Goal: Task Accomplishment & Management: Complete application form

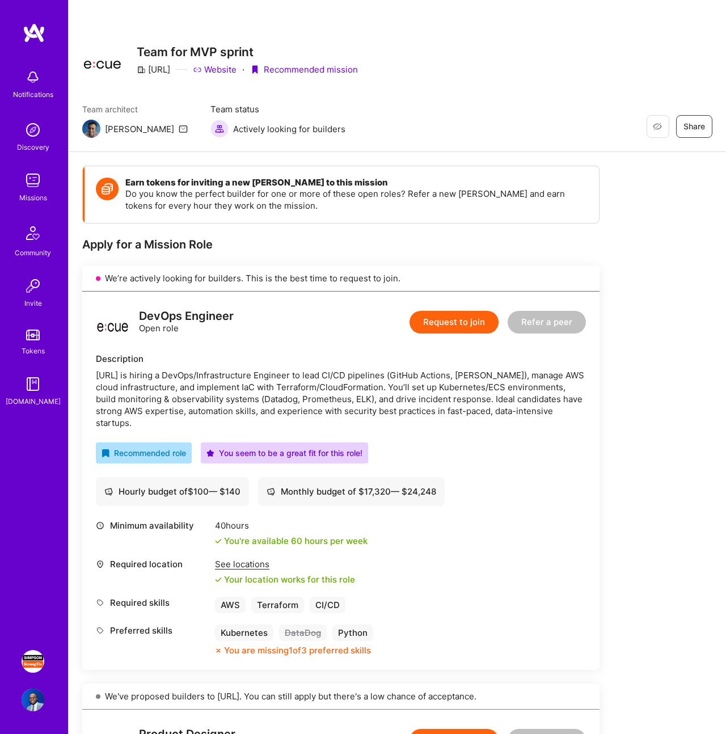
click at [226, 73] on link "Website" at bounding box center [215, 70] width 44 height 12
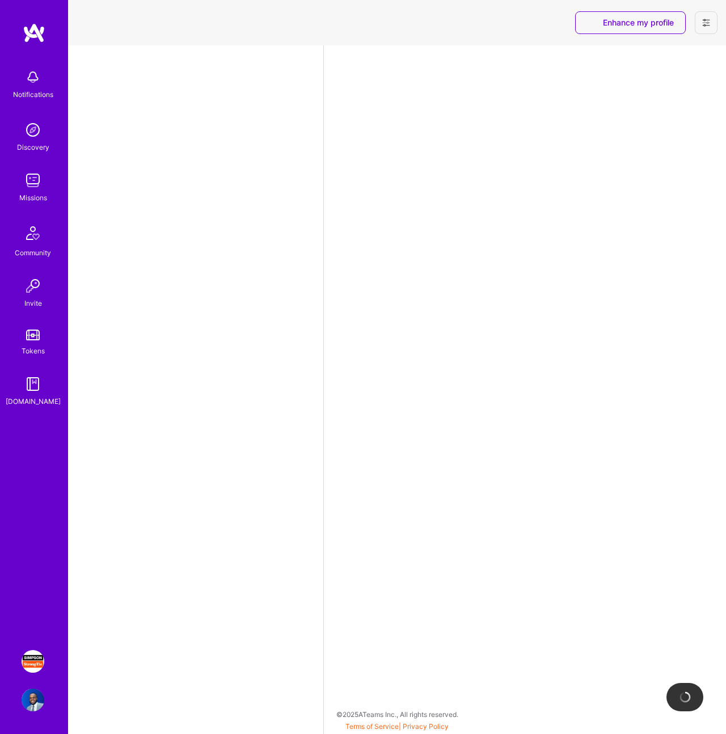
select select "US"
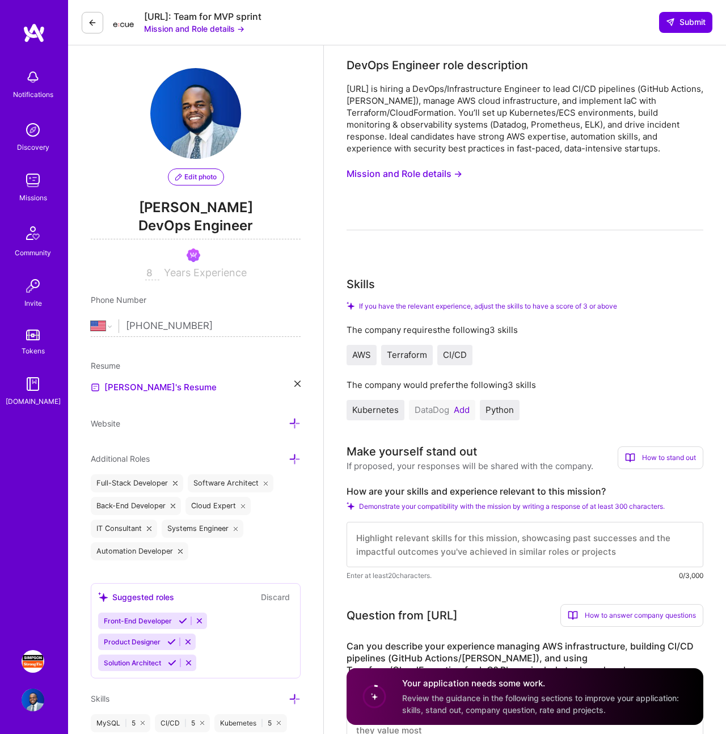
click at [32, 195] on div "Missions" at bounding box center [33, 198] width 28 height 12
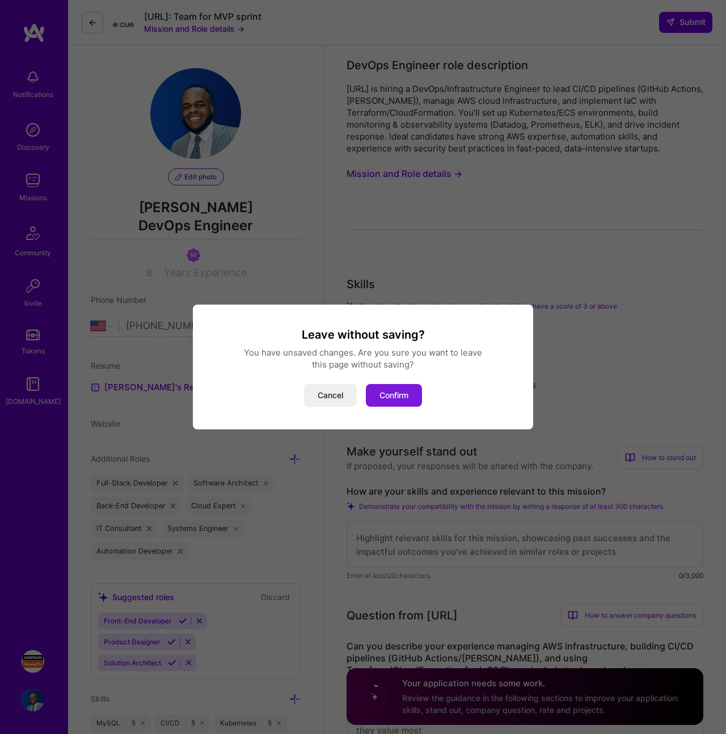
click at [402, 395] on button "Confirm" at bounding box center [394, 395] width 56 height 23
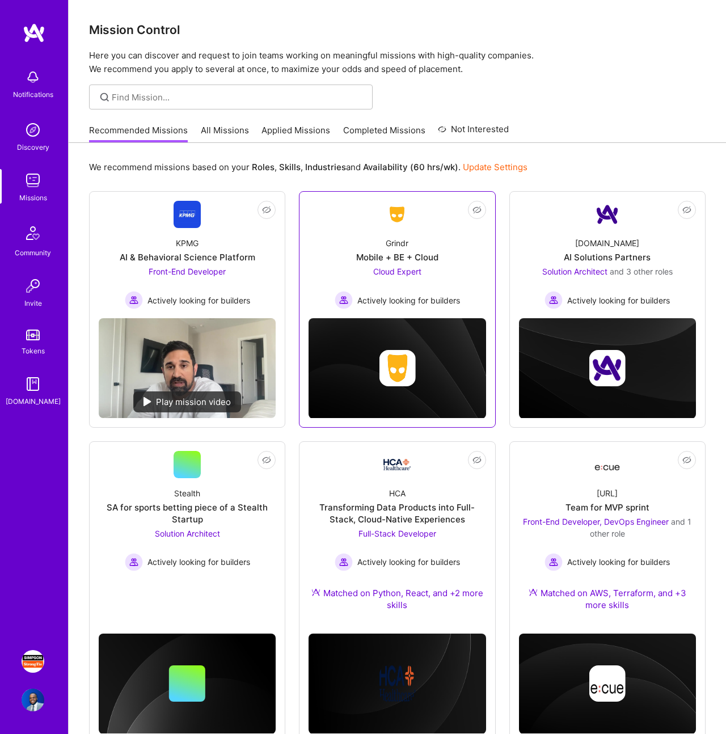
click at [345, 301] on img at bounding box center [344, 300] width 18 height 18
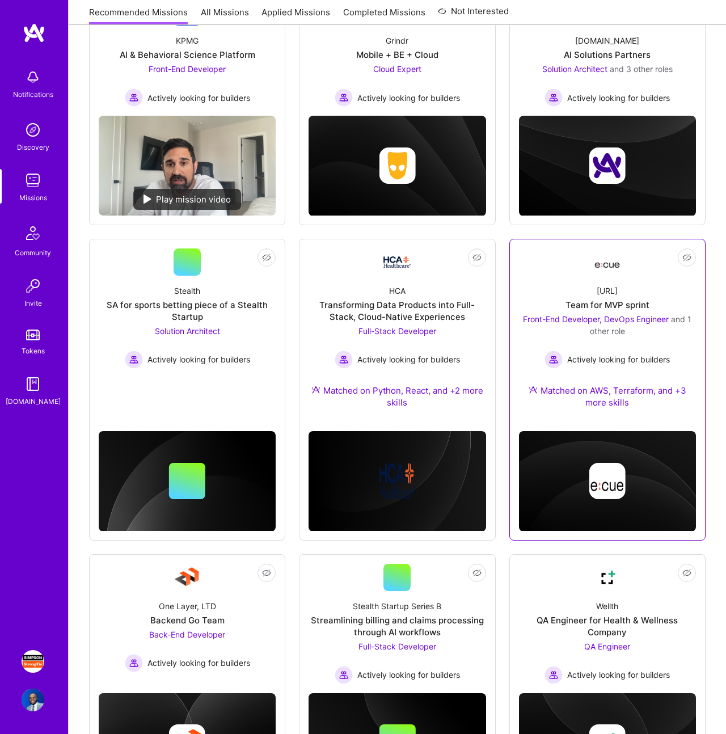
scroll to position [207, 0]
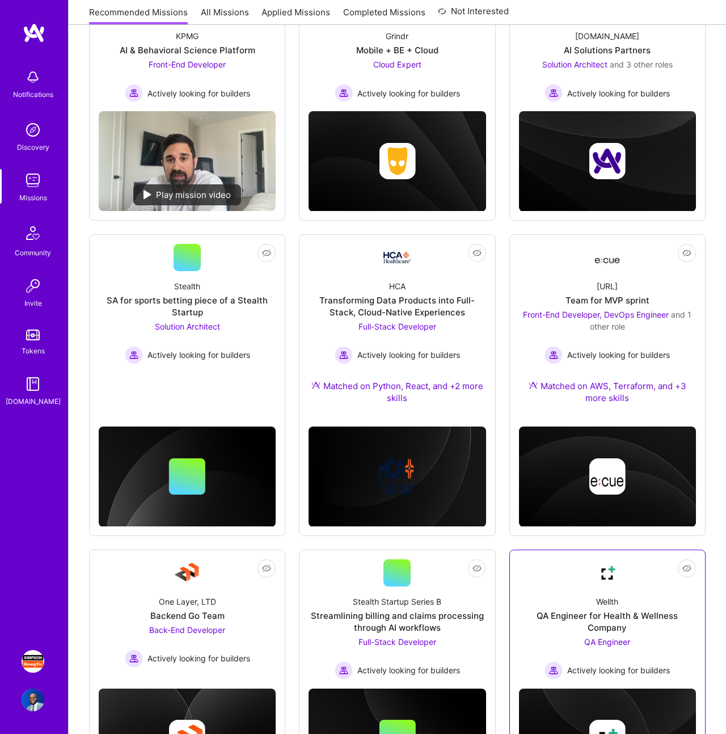
click at [579, 601] on div "Wellth QA Engineer for Health & Wellness Company QA Engineer Actively looking f…" at bounding box center [607, 633] width 177 height 93
